Goal: Information Seeking & Learning: Compare options

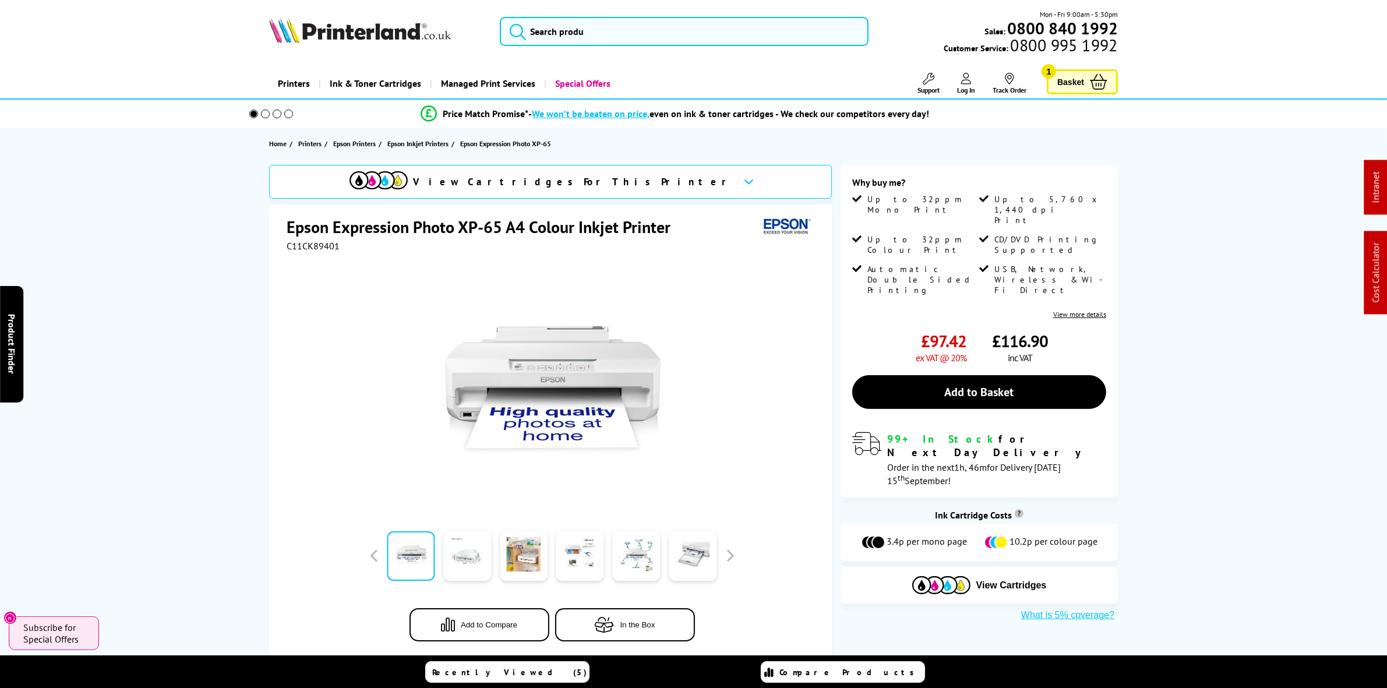
drag, startPoint x: 769, startPoint y: 370, endPoint x: 1232, endPoint y: 214, distance: 489.0
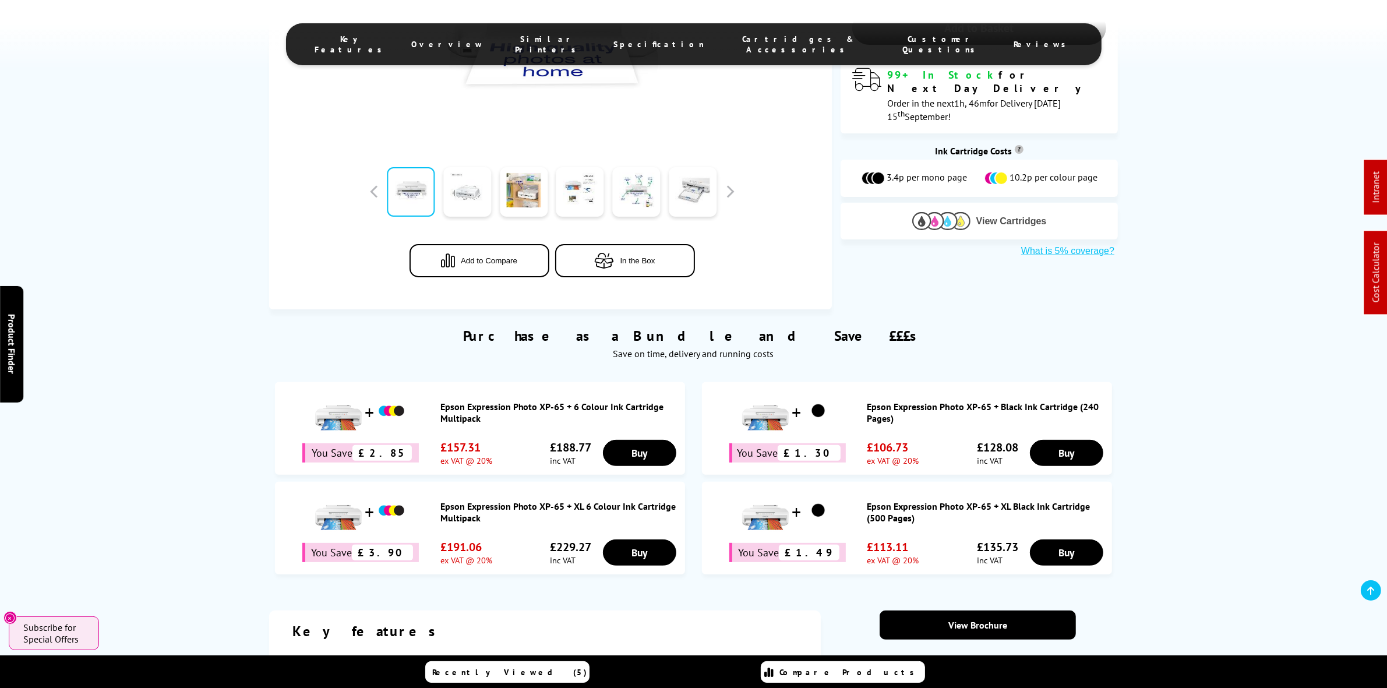
click at [901, 211] on button "View Cartridges" at bounding box center [979, 220] width 260 height 19
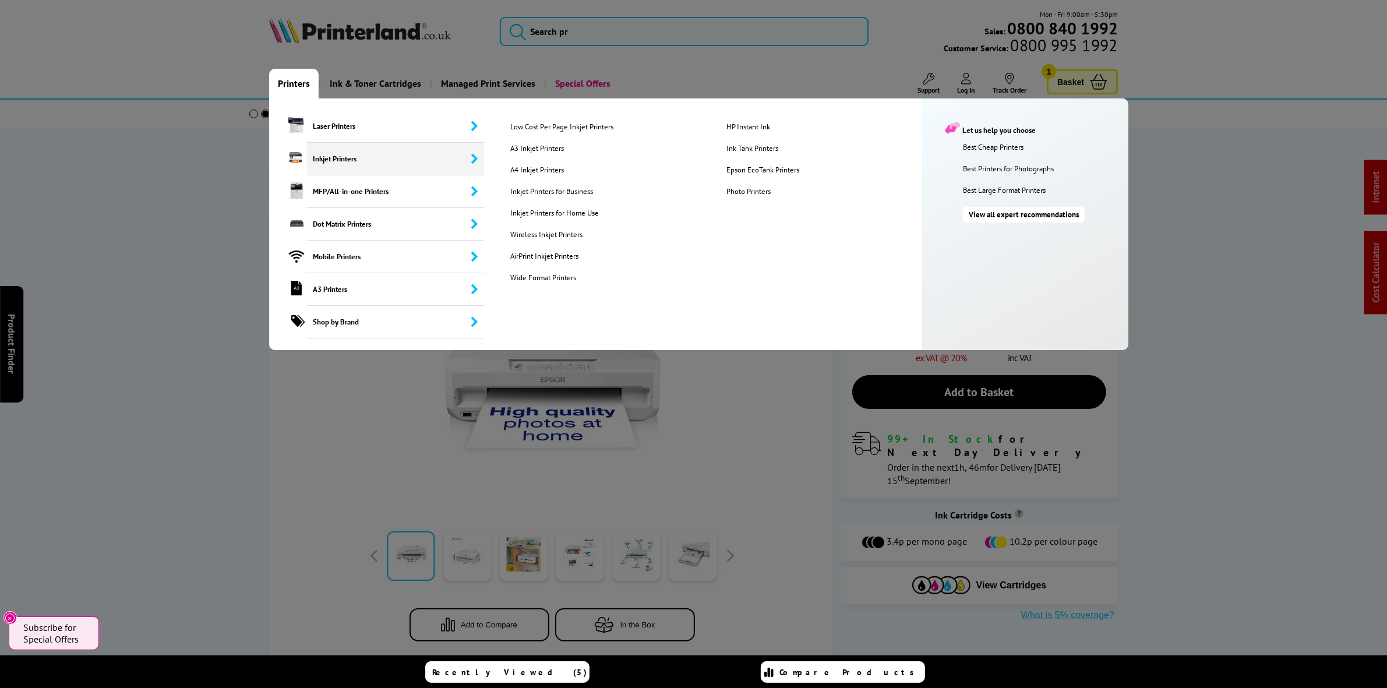
click at [333, 161] on span "Inkjet Printers" at bounding box center [395, 159] width 177 height 33
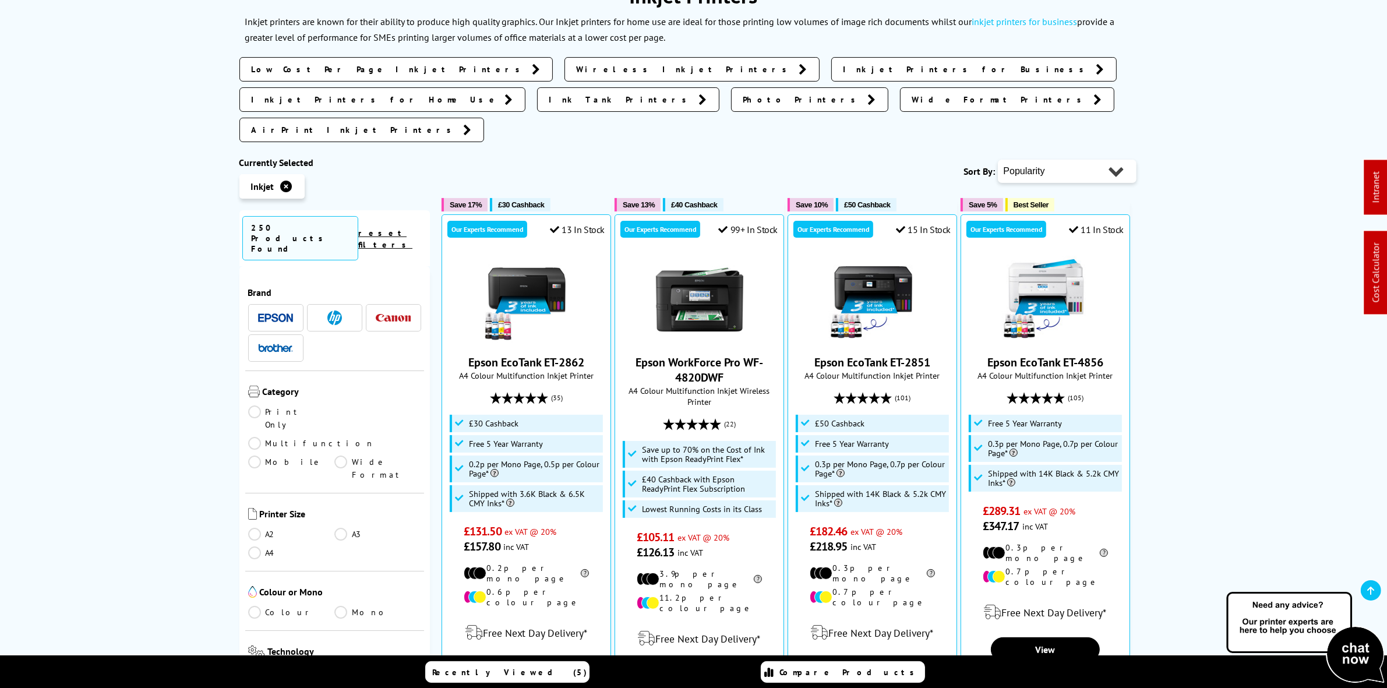
scroll to position [218, 0]
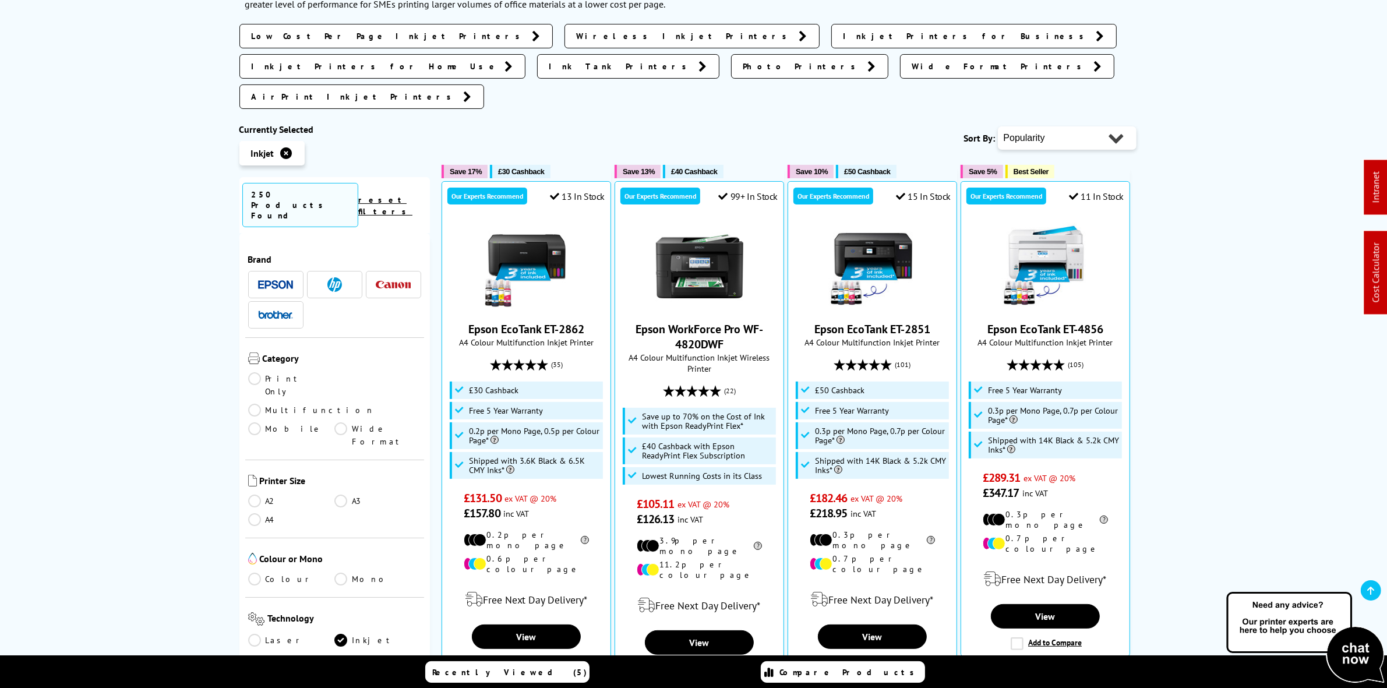
click at [290, 277] on span at bounding box center [275, 284] width 35 height 15
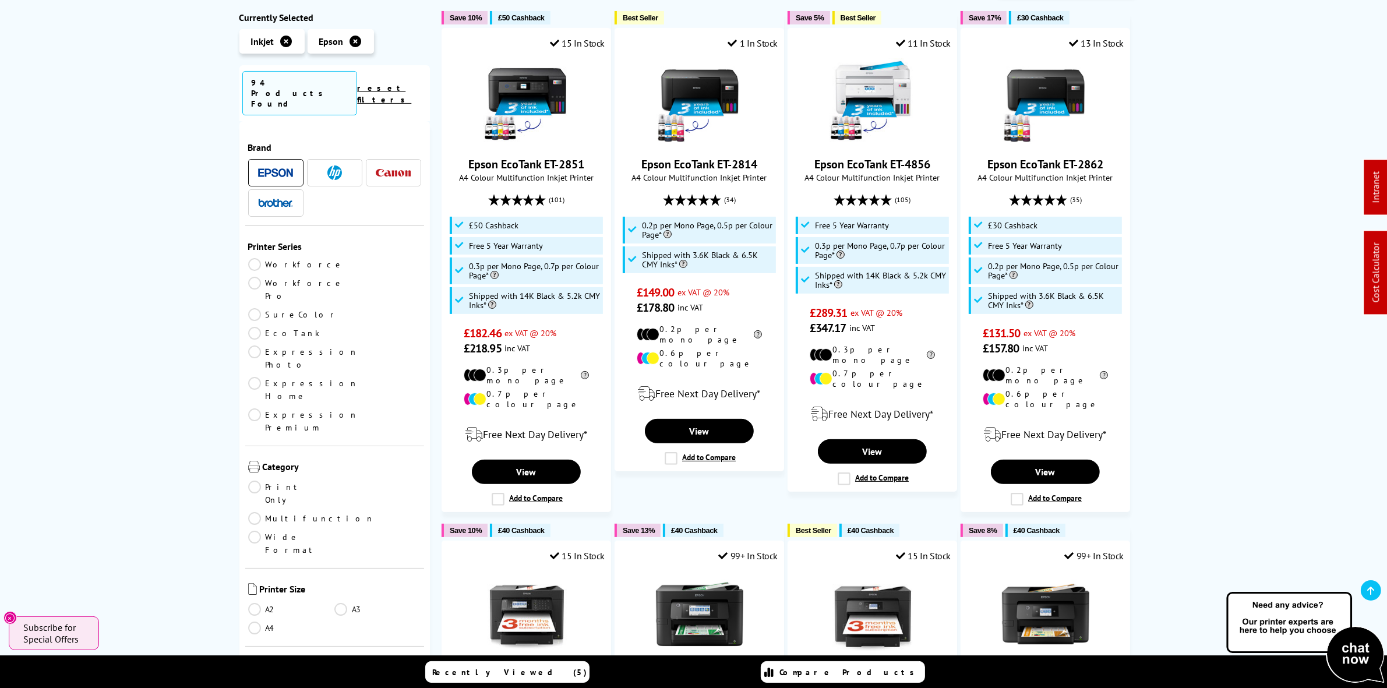
scroll to position [437, 0]
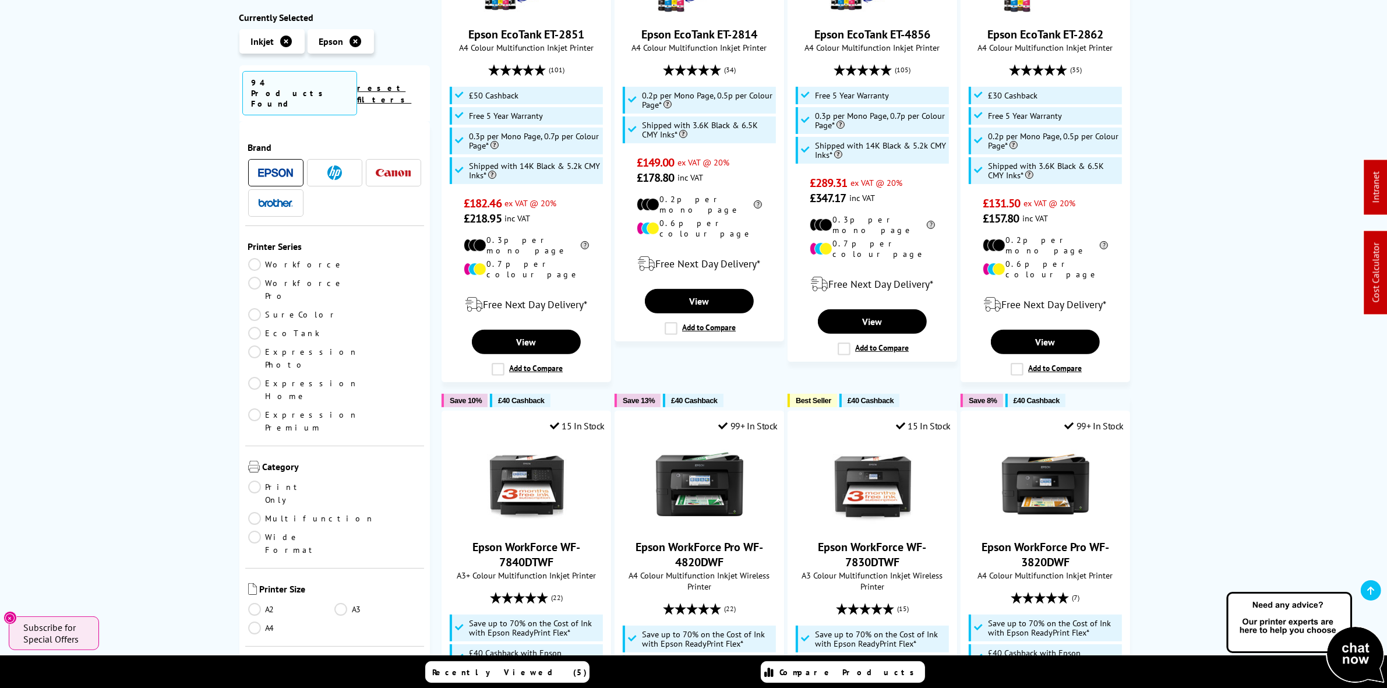
click at [359, 512] on link "Multifunction" at bounding box center [311, 518] width 127 height 13
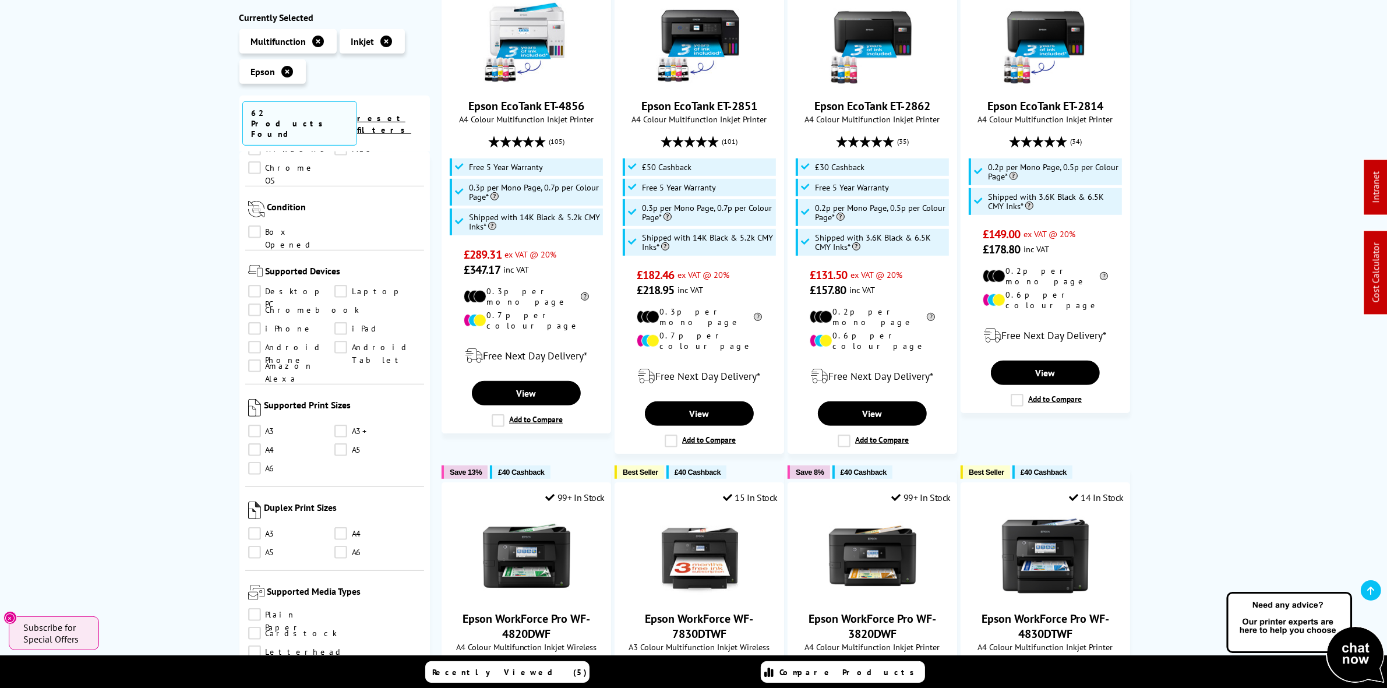
scroll to position [1019, 0]
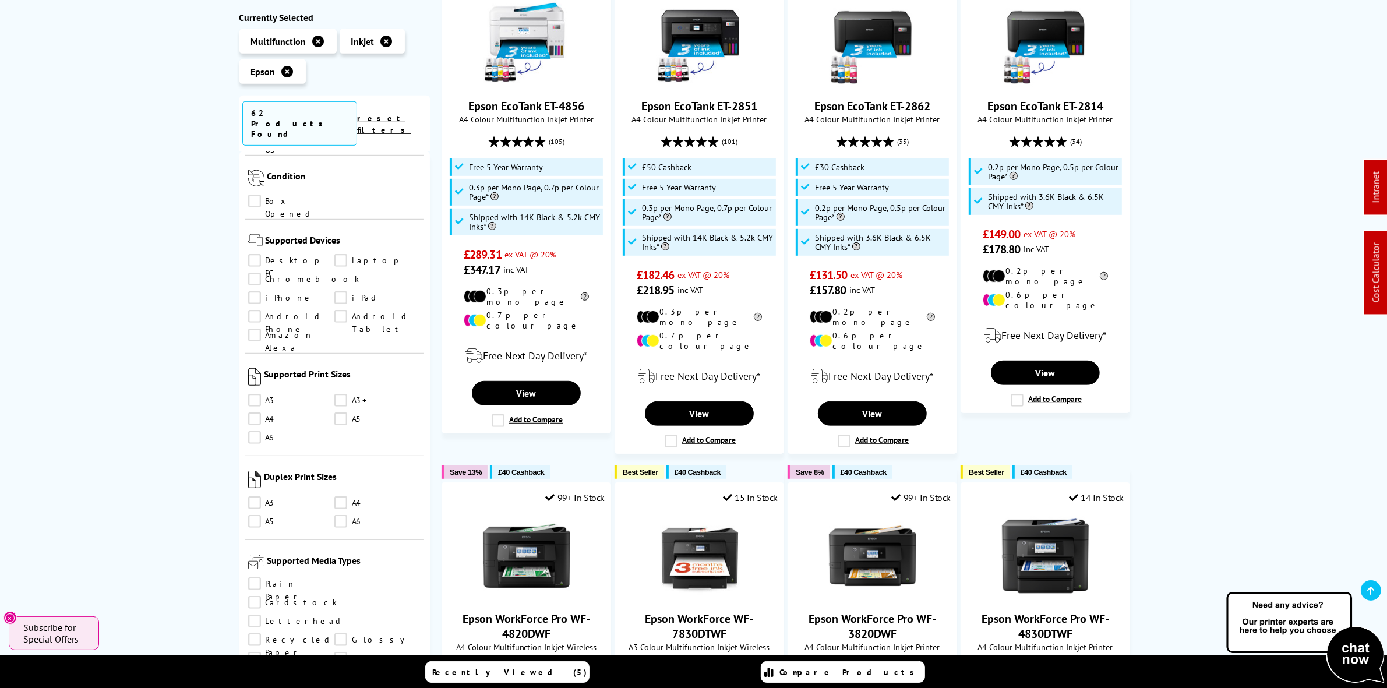
click at [334, 670] on link "CD" at bounding box center [377, 676] width 87 height 13
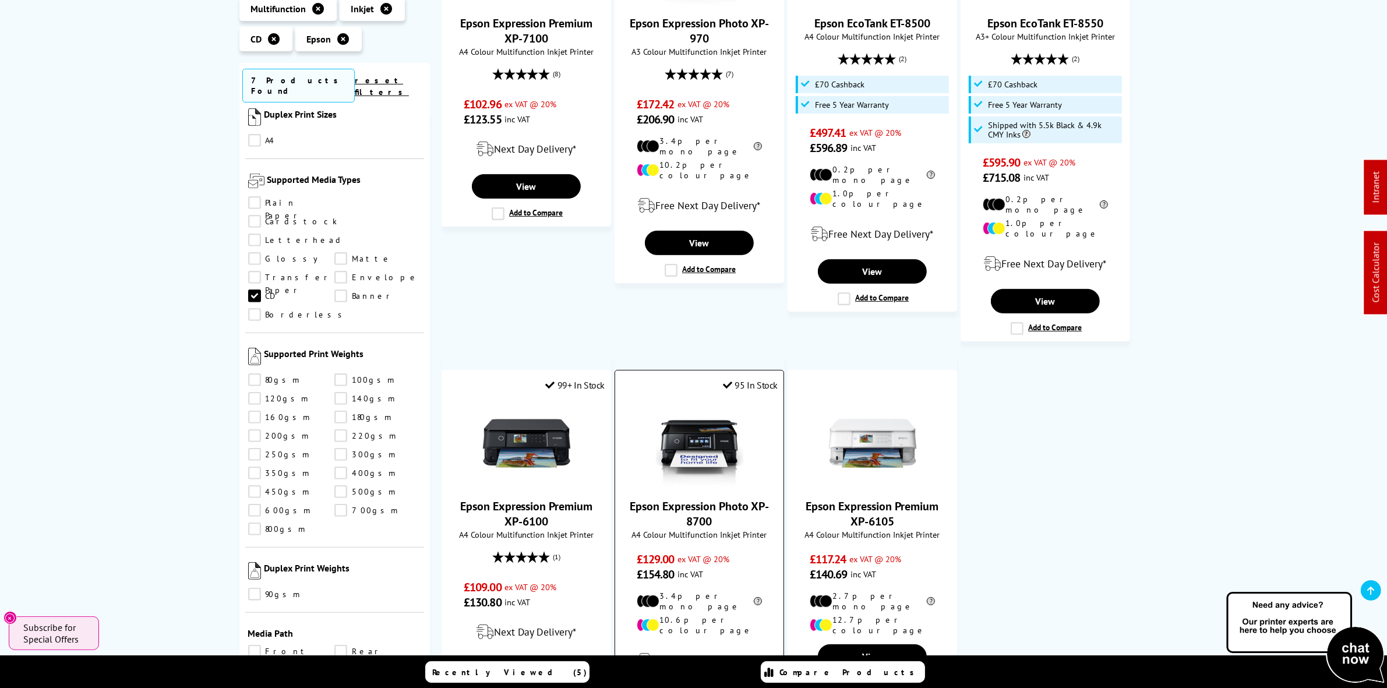
scroll to position [510, 0]
